Goal: Information Seeking & Learning: Learn about a topic

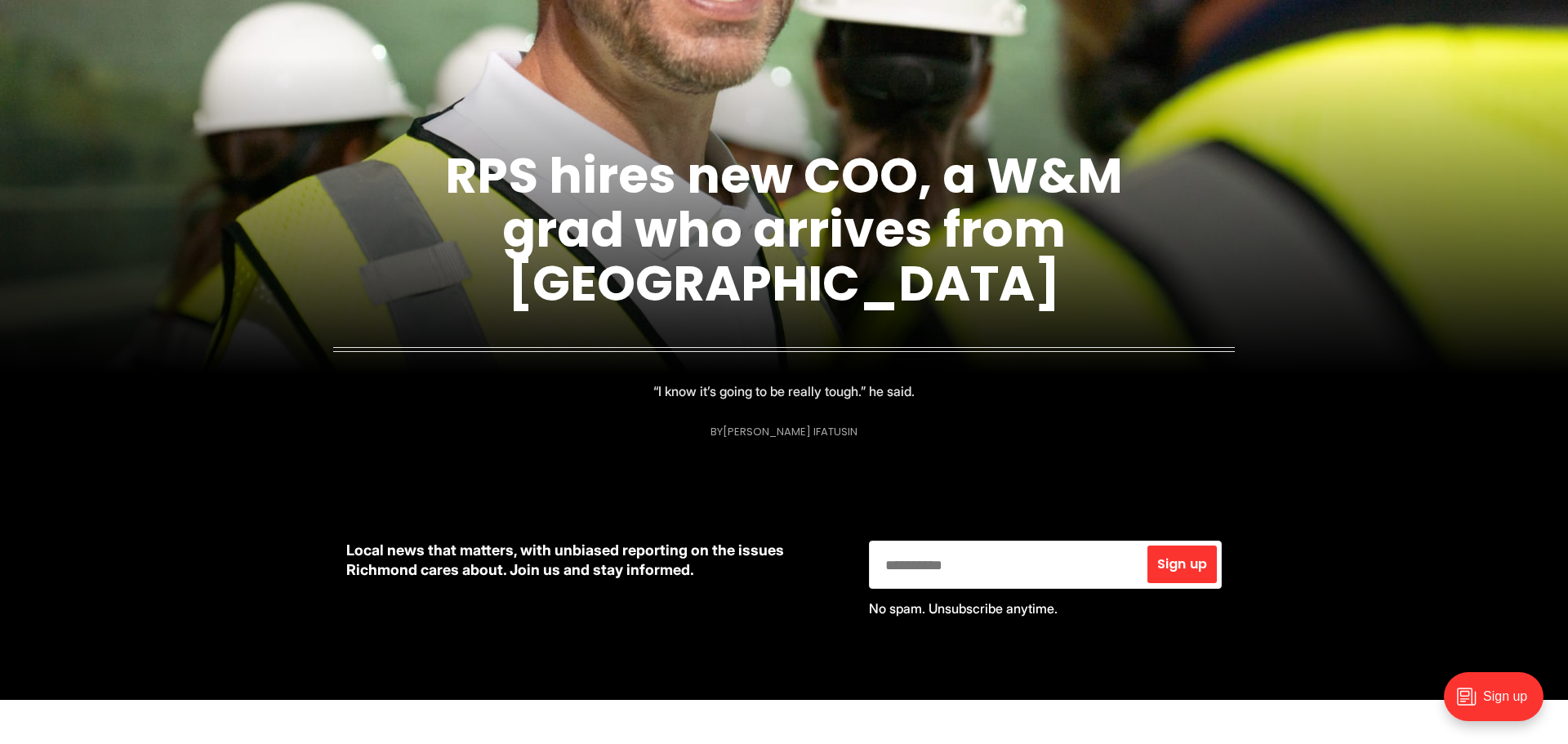
scroll to position [267, 0]
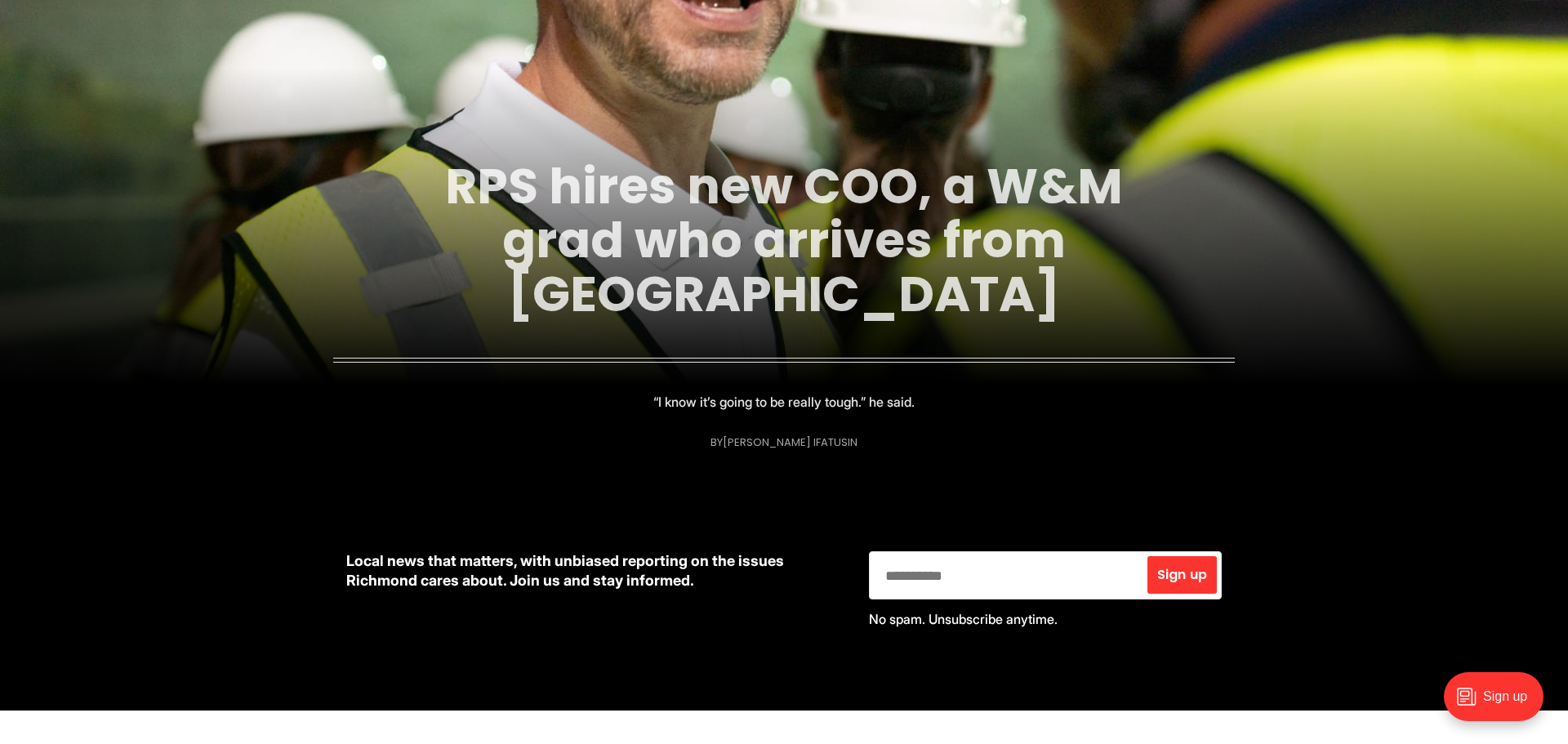
click at [760, 231] on link "RPS hires new COO, a W&M grad who arrives from [GEOGRAPHIC_DATA]" at bounding box center [784, 240] width 678 height 176
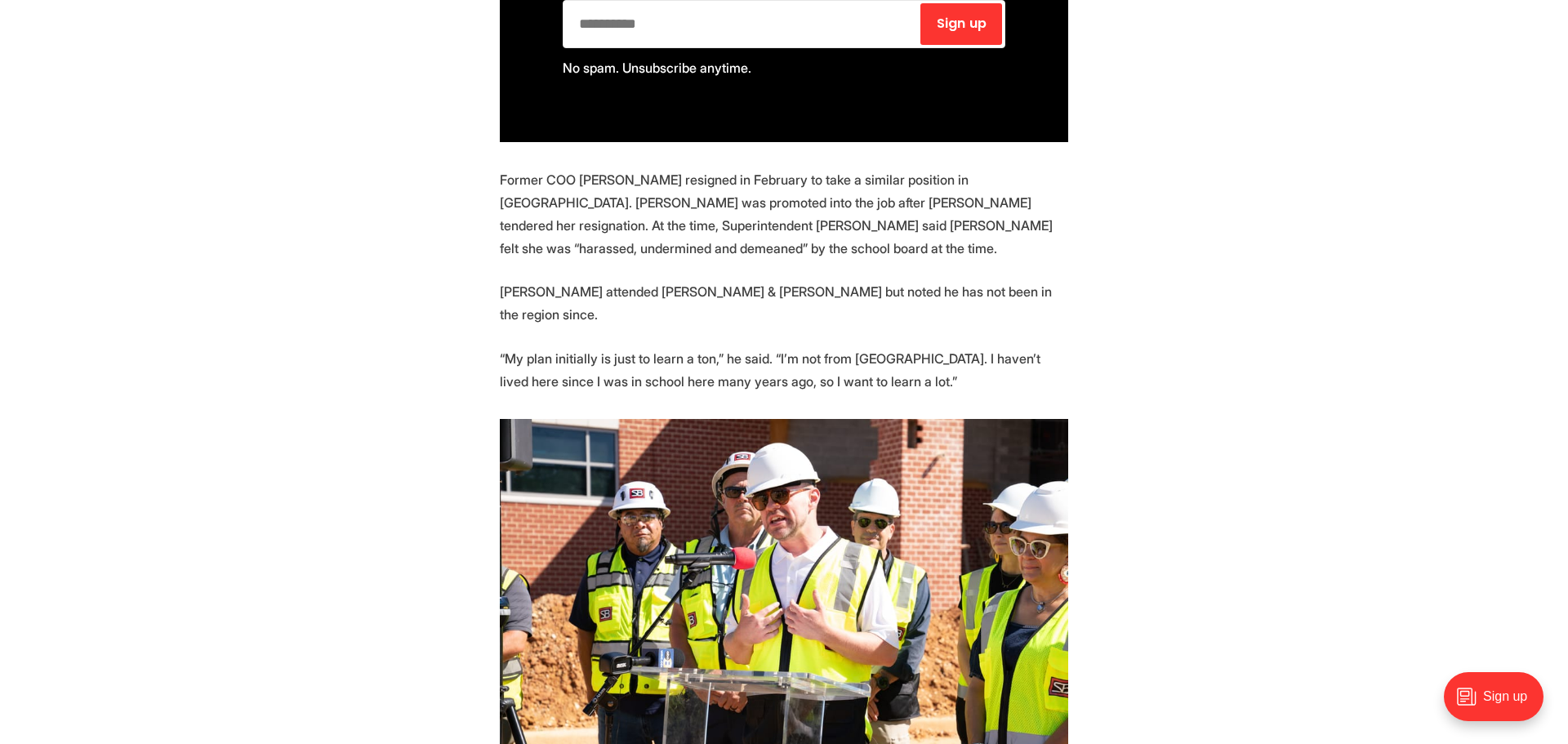
scroll to position [1375, 0]
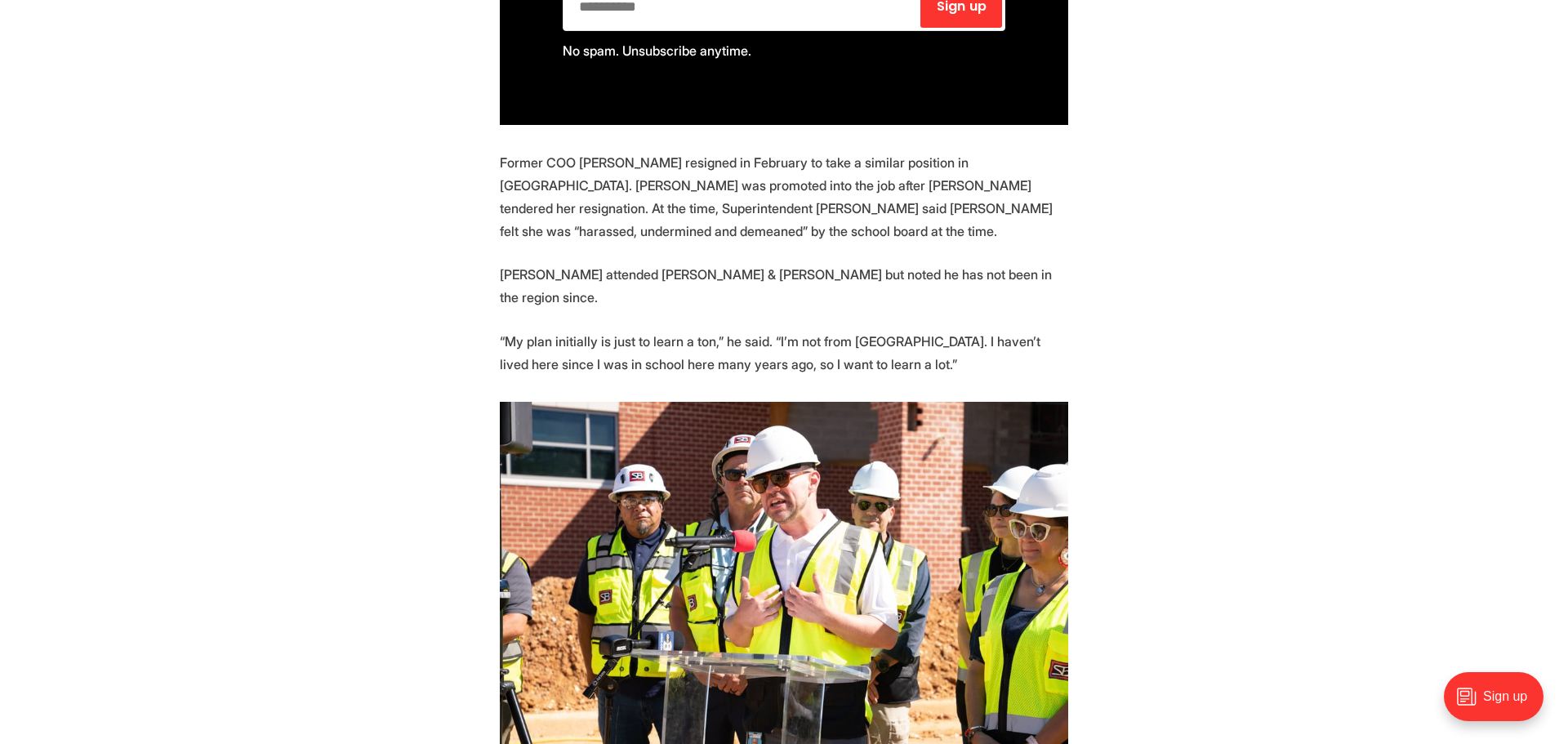
click at [764, 152] on p "Former COO [PERSON_NAME] resigned in February to take a similar position in [GE…" at bounding box center [784, 197] width 569 height 91
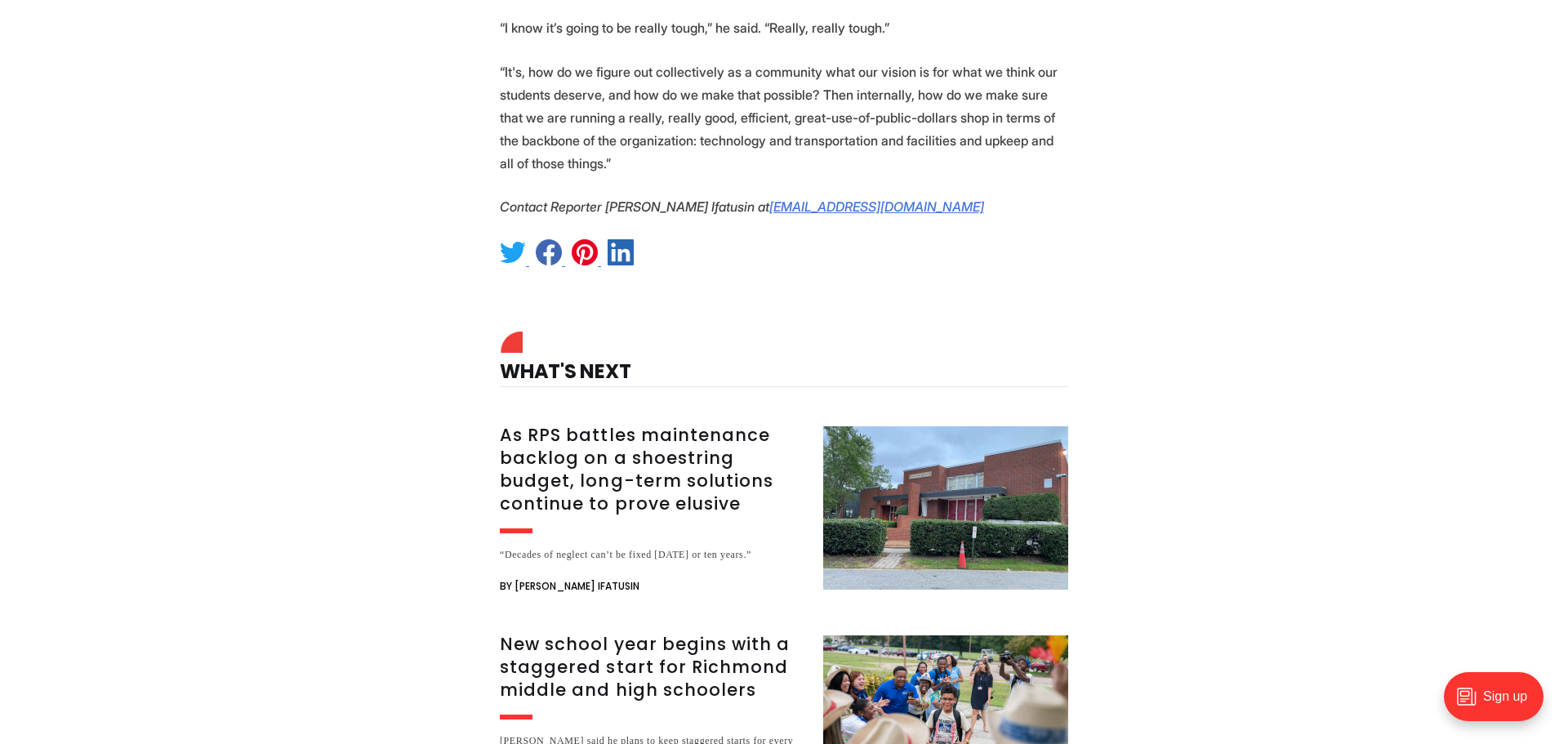
scroll to position [2270, 0]
